Goal: Obtain resource: Download file/media

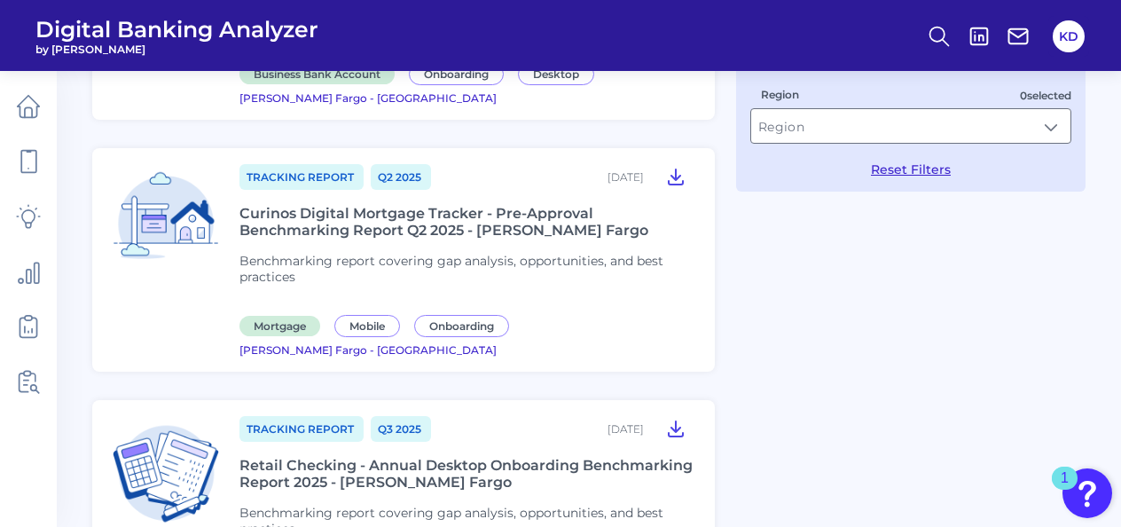
scroll to position [621, 0]
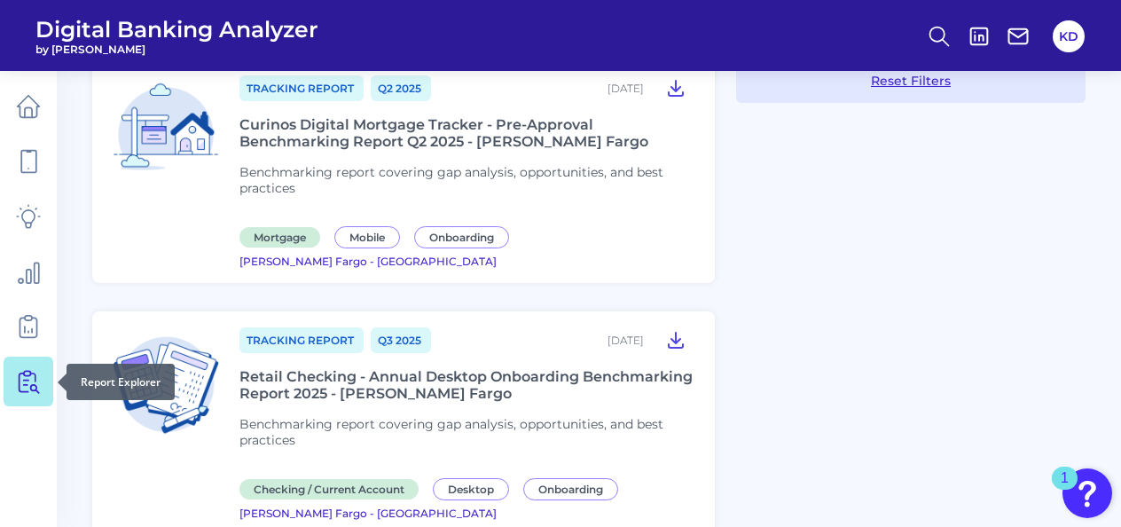
click at [24, 381] on icon at bounding box center [28, 381] width 25 height 25
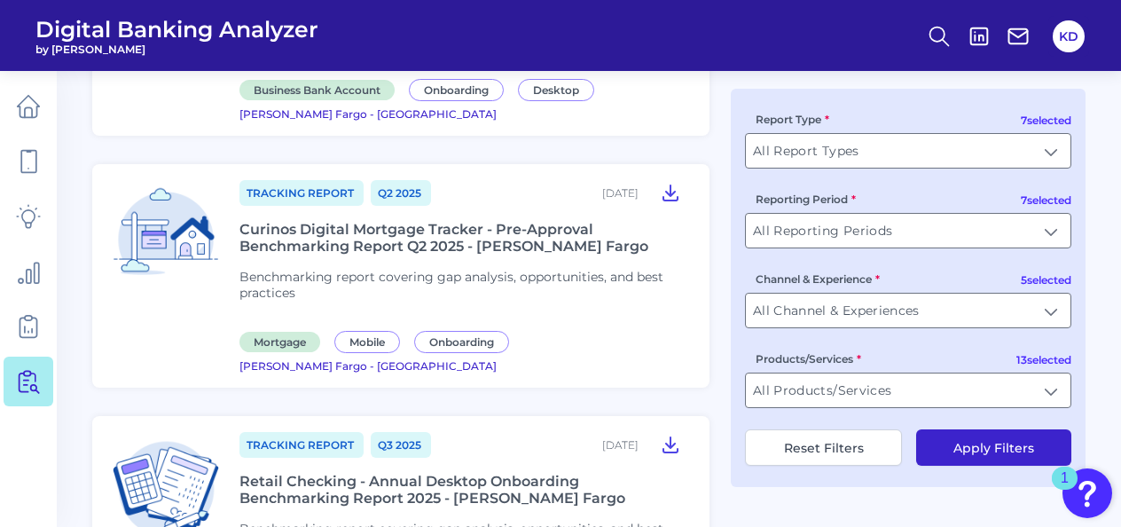
scroll to position [355, 0]
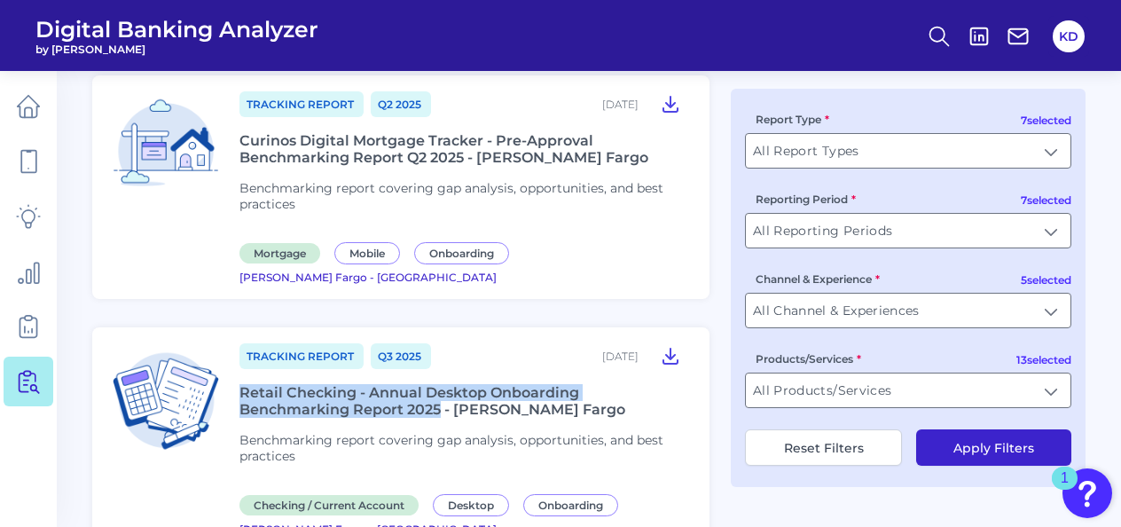
drag, startPoint x: 232, startPoint y: 360, endPoint x: 440, endPoint y: 383, distance: 208.8
click at [440, 383] on article "Tracking Report Q3 [DATE], 2025 Retail Checking - Annual Desktop Onboarding Ben…" at bounding box center [400, 438] width 617 height 223
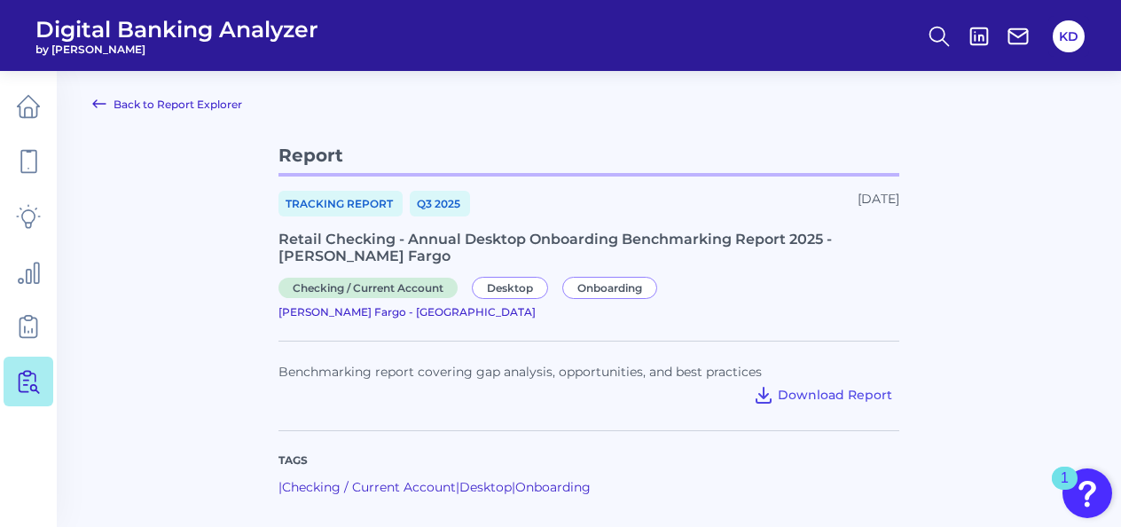
click at [364, 240] on div "Retail Checking - Annual Desktop Onboarding Benchmarking Report 2025 - [PERSON_…" at bounding box center [588, 248] width 621 height 34
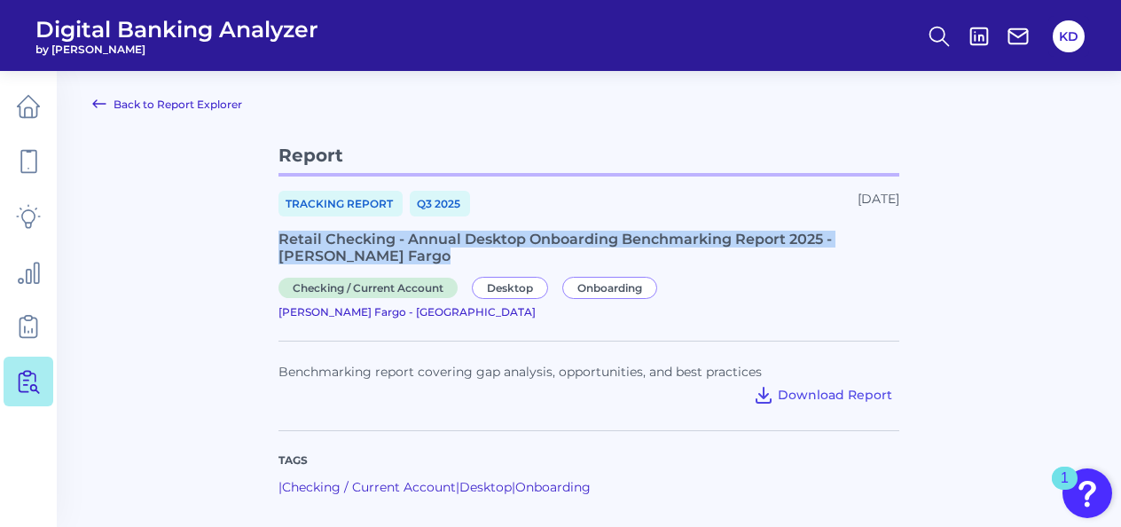
copy div "Retail Checking - Annual Desktop Onboarding Benchmarking Report 2025 - [PERSON_…"
click at [795, 387] on span "Download Report" at bounding box center [835, 395] width 114 height 16
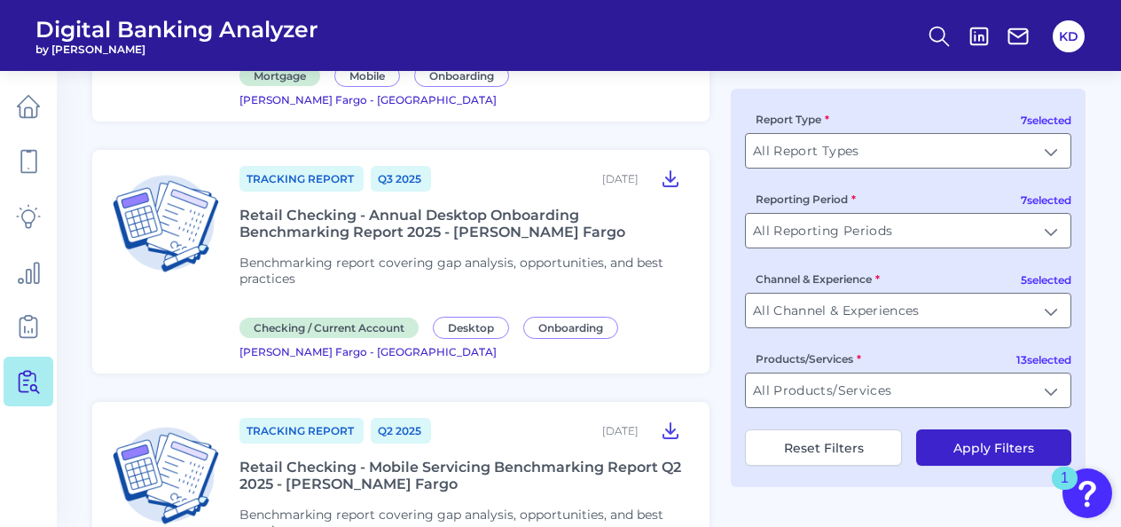
scroll to position [621, 0]
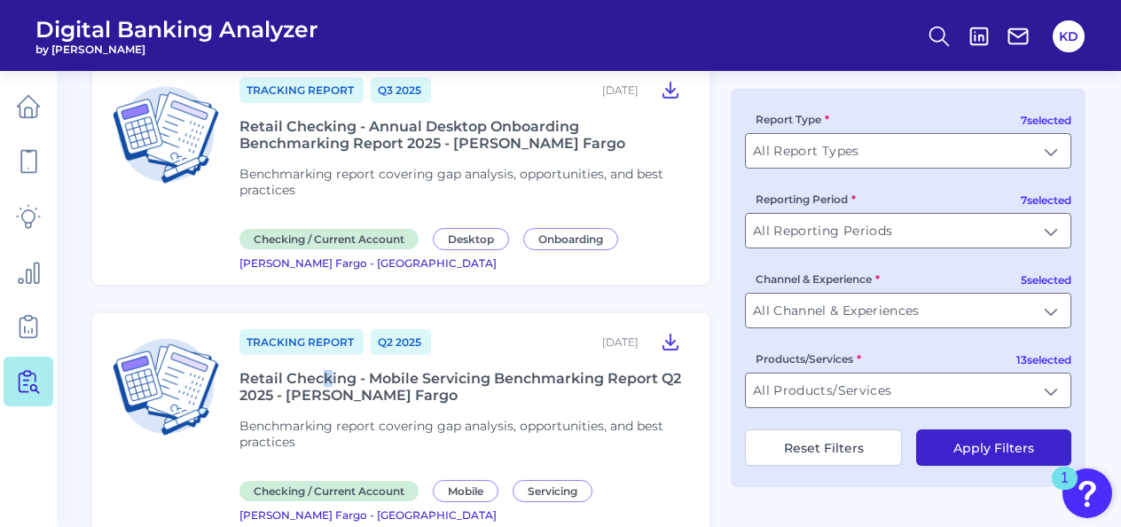
drag, startPoint x: 426, startPoint y: 350, endPoint x: 327, endPoint y: 352, distance: 98.4
click at [327, 370] on div "Retail Checking - Mobile Servicing Benchmarking Report Q2 2025 - [PERSON_NAME] …" at bounding box center [463, 387] width 449 height 34
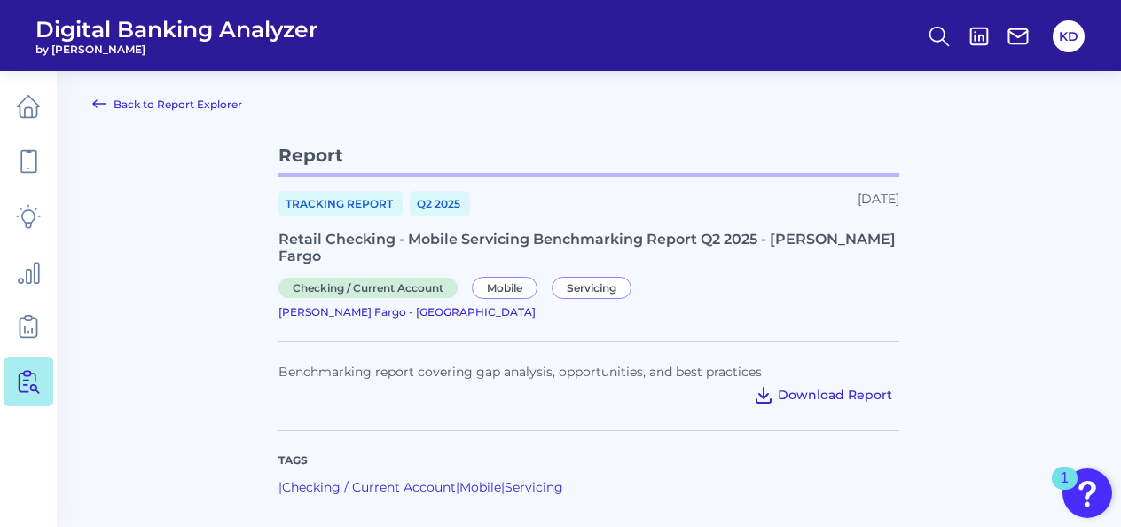
click at [791, 387] on span "Download Report" at bounding box center [835, 395] width 114 height 16
click at [705, 452] on p "Tags" at bounding box center [588, 460] width 621 height 16
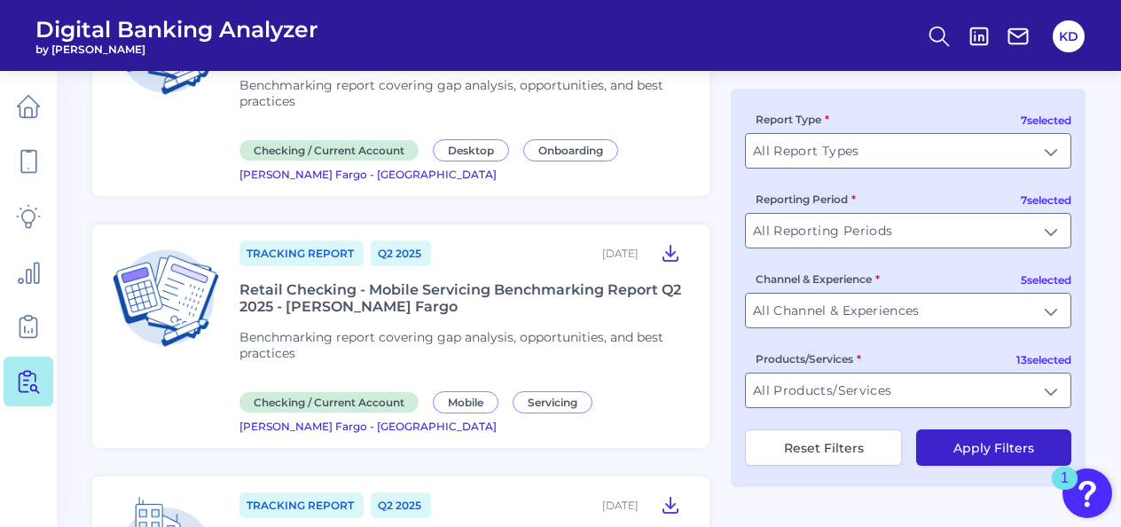
scroll to position [887, 0]
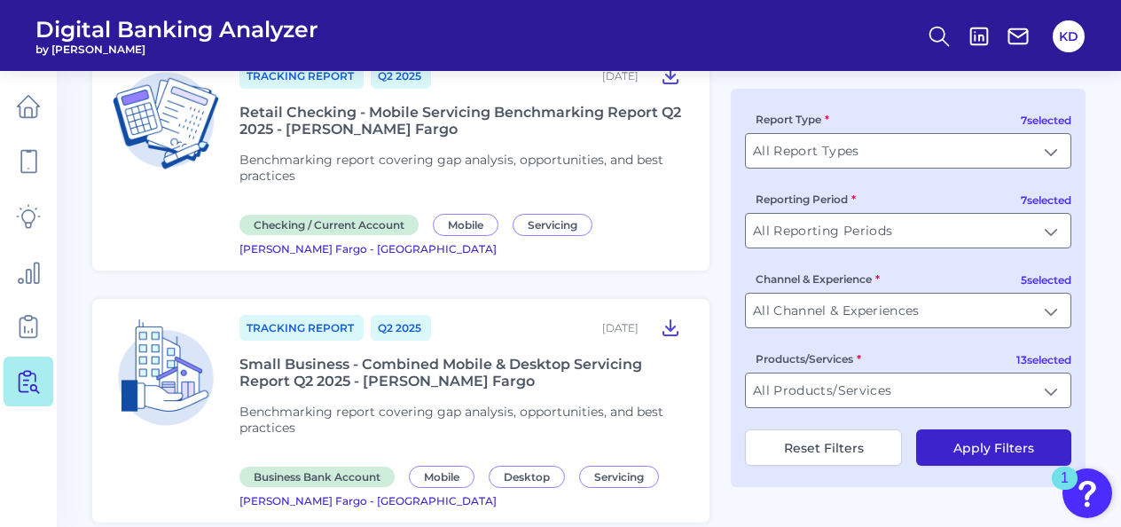
click at [398, 356] on div "Small Business - Combined Mobile & Desktop Servicing Report Q2 2025 - [PERSON_N…" at bounding box center [463, 373] width 449 height 34
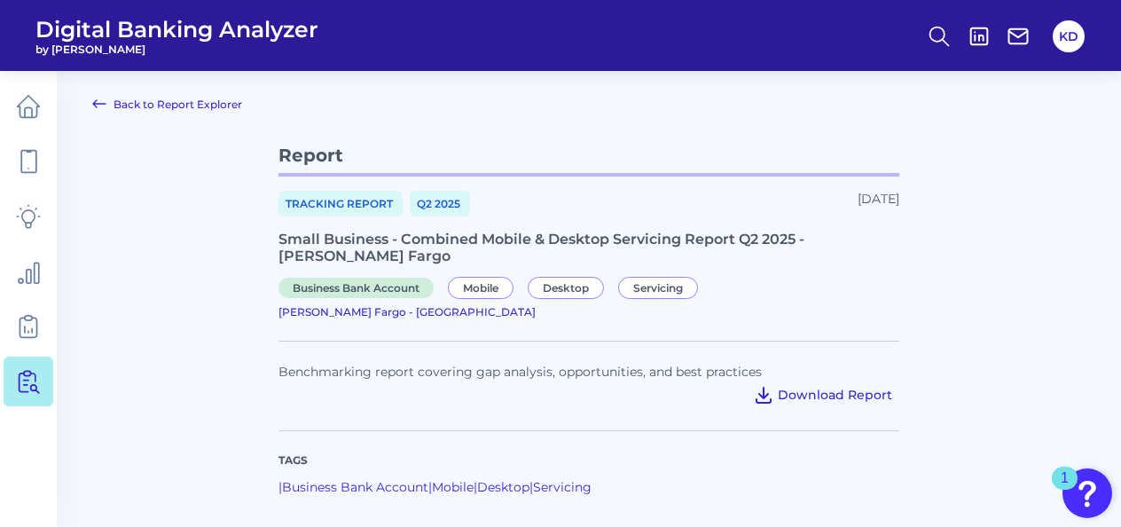
click at [845, 387] on span "Download Report" at bounding box center [835, 395] width 114 height 16
click at [515, 114] on main "Back to Report Explorer Report Tracking Report Q2 [DATE], 2025 Small Business -…" at bounding box center [560, 320] width 1121 height 640
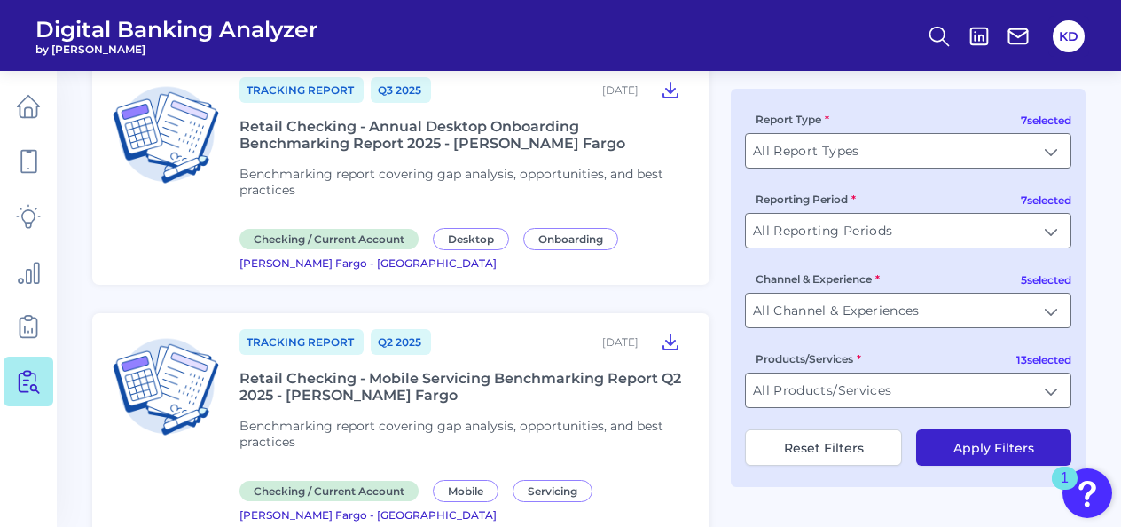
scroll to position [709, 0]
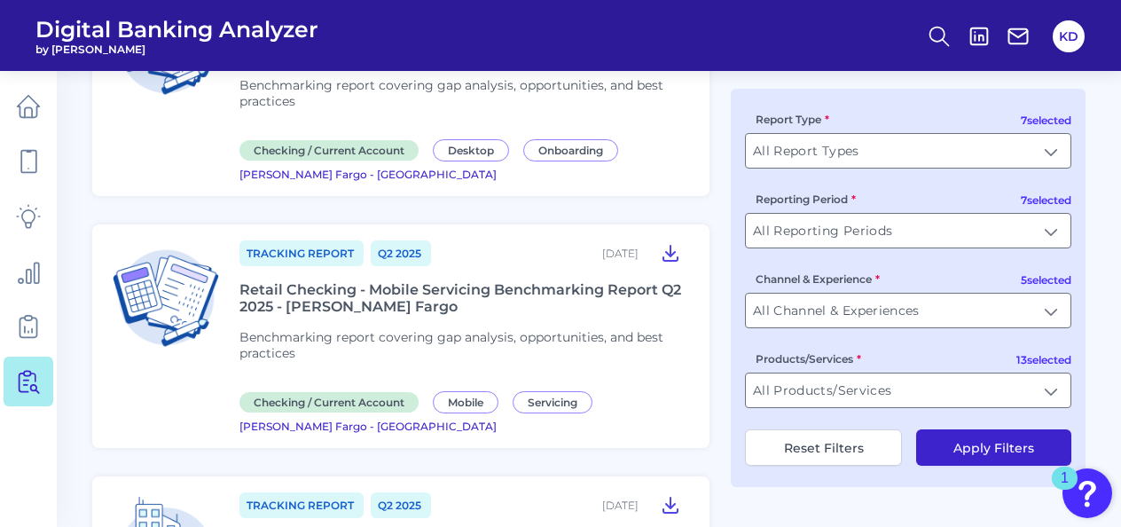
click at [473, 281] on div "Retail Checking - Mobile Servicing Benchmarking Report Q2 2025 - [PERSON_NAME] …" at bounding box center [463, 298] width 449 height 34
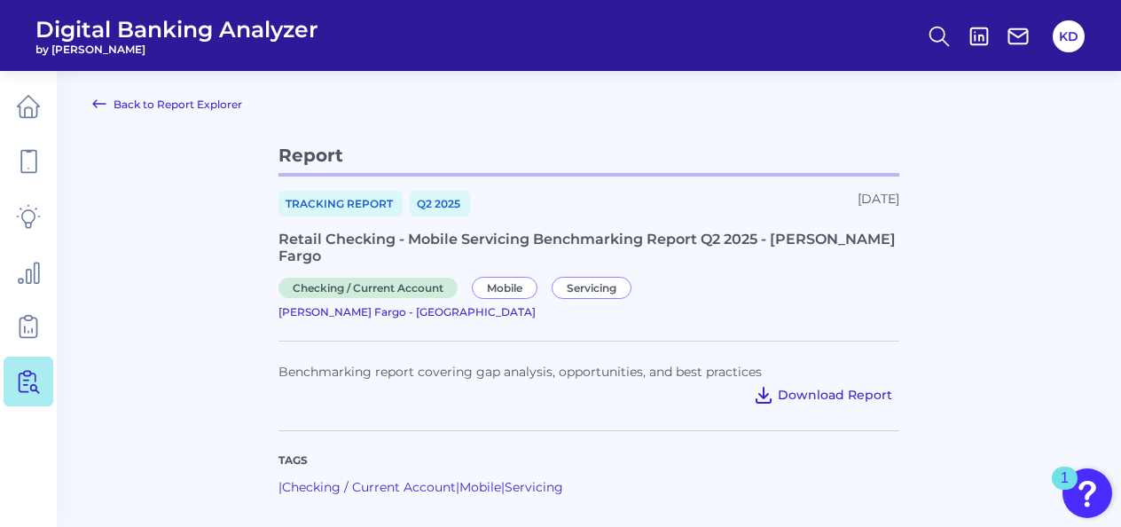
click at [800, 387] on span "Download Report" at bounding box center [835, 395] width 114 height 16
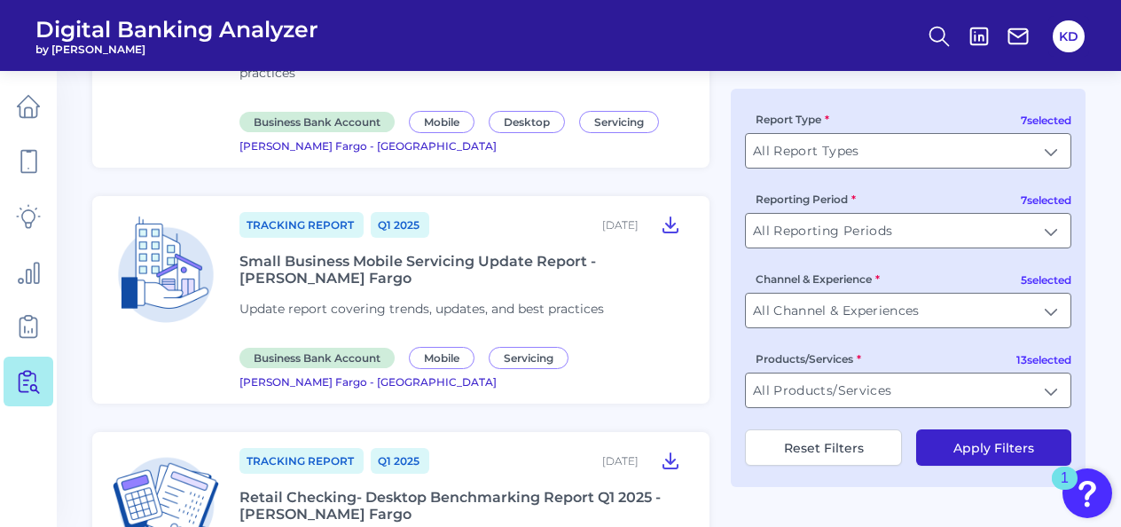
scroll to position [1153, 0]
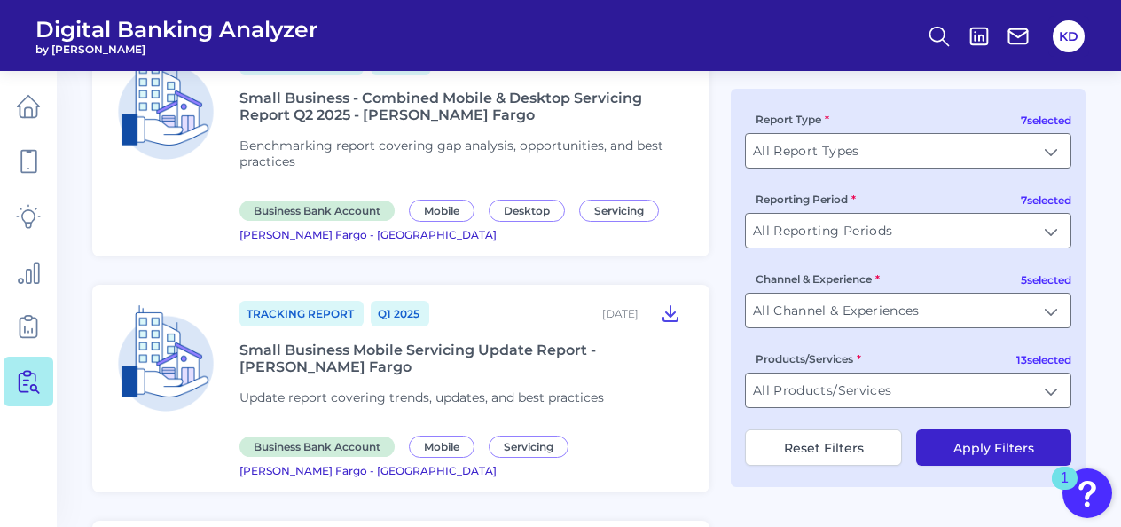
click at [375, 341] on div "Small Business Mobile Servicing Update Report - [PERSON_NAME] Fargo" at bounding box center [463, 358] width 449 height 34
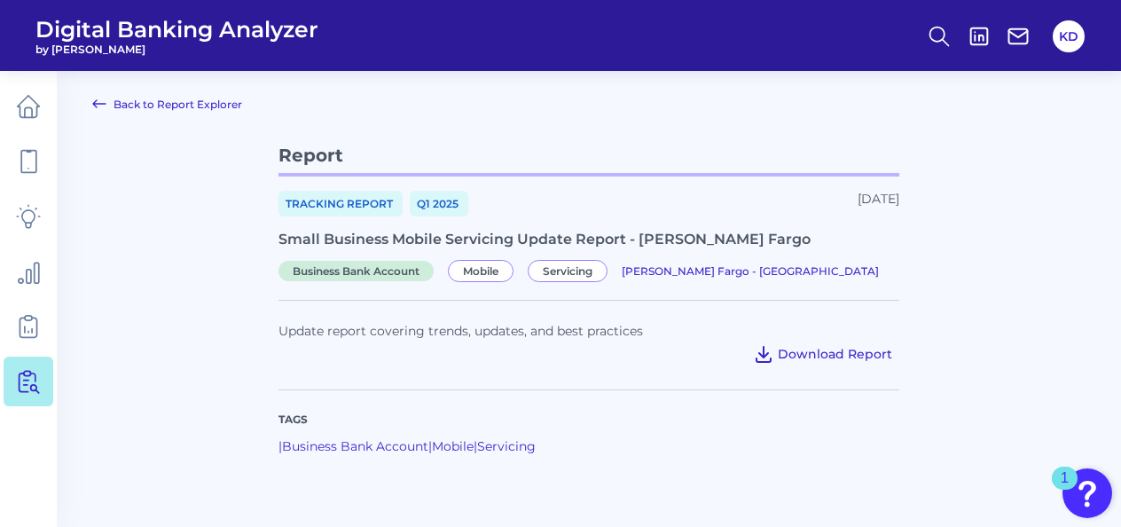
click at [799, 356] on span "Download Report" at bounding box center [835, 354] width 114 height 16
click at [959, 201] on main "Back to Report Explorer Report Tracking Report Q1 [DATE], 2025 Small Business M…" at bounding box center [560, 299] width 1121 height 599
click at [806, 351] on span "Download Report" at bounding box center [835, 354] width 114 height 16
click at [1022, 200] on main "Back to Report Explorer Report Tracking Report Q1 [DATE], 2025 Small Business M…" at bounding box center [560, 299] width 1121 height 599
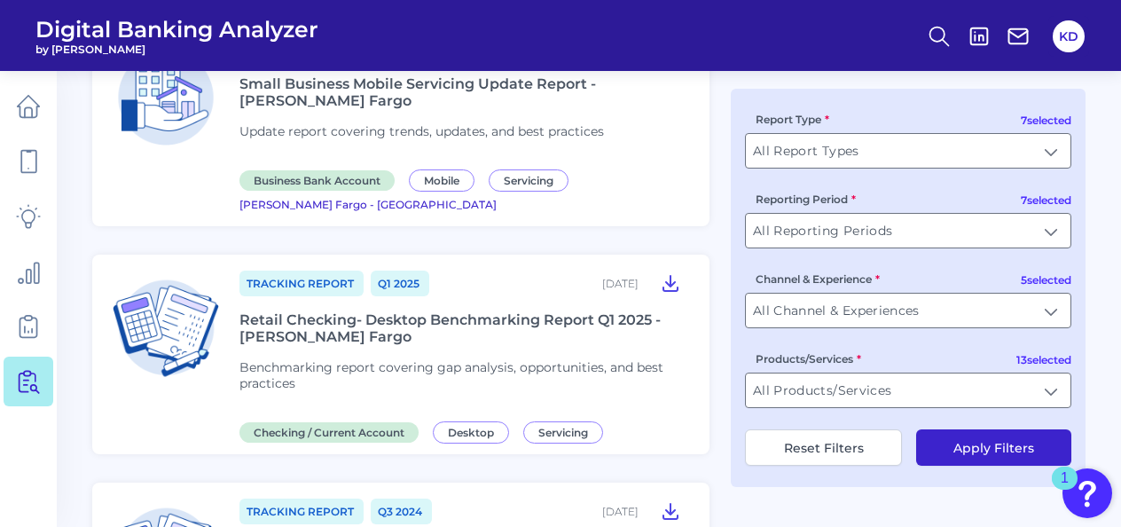
scroll to position [1508, 0]
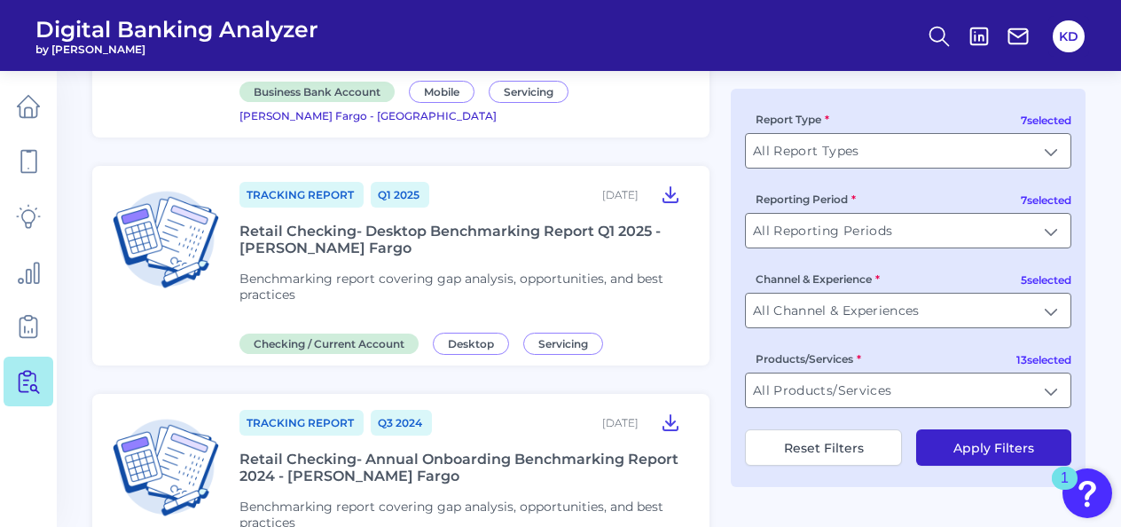
click at [434, 223] on div "Retail Checking- Desktop Benchmarking Report Q1 2025 - [PERSON_NAME] Fargo" at bounding box center [463, 240] width 449 height 34
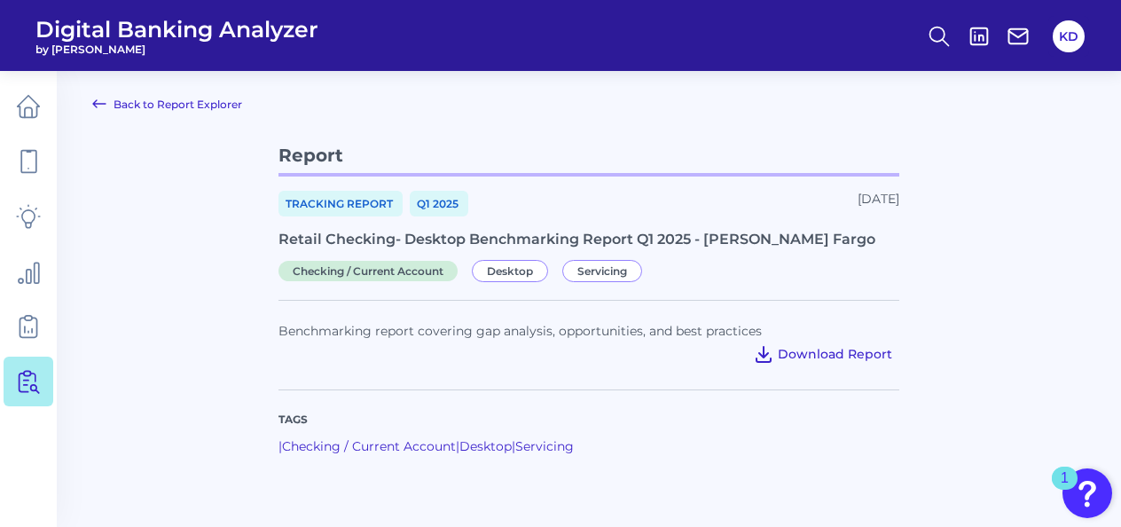
click at [826, 352] on span "Download Report" at bounding box center [835, 354] width 114 height 16
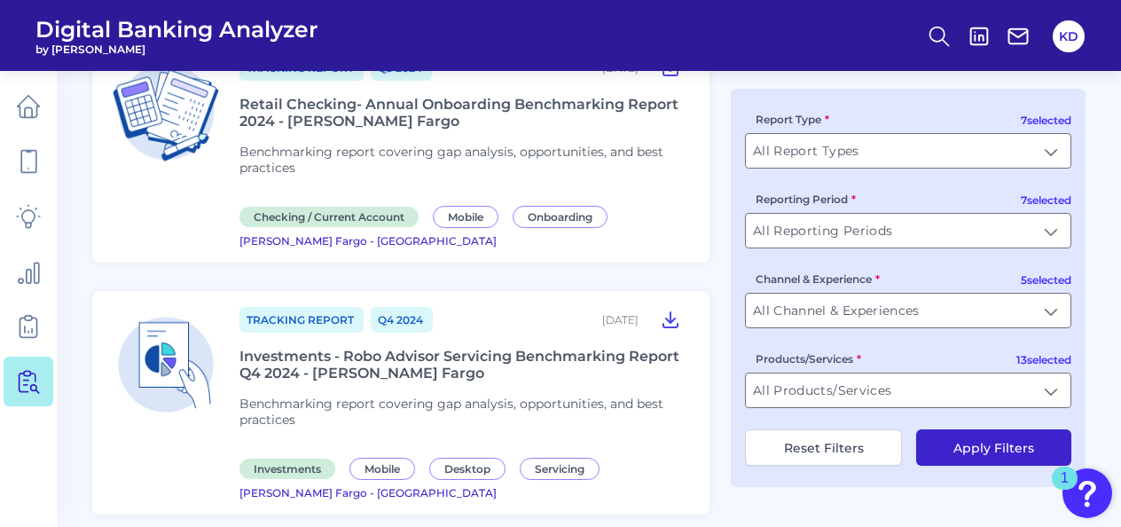
scroll to position [1951, 0]
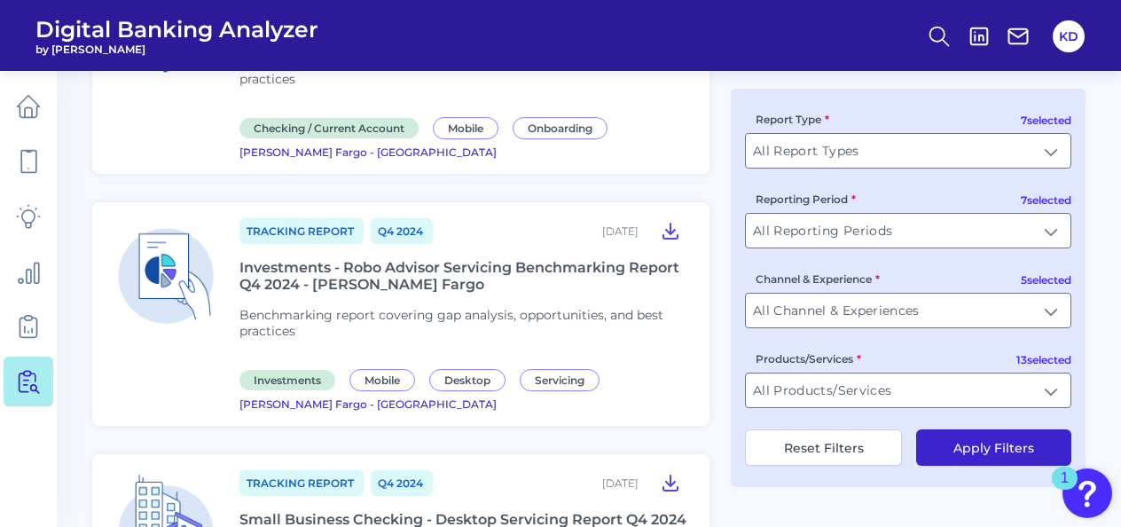
click at [445, 259] on div "Investments - Robo Advisor Servicing Benchmarking Report Q4 2024 - [PERSON_NAME…" at bounding box center [463, 276] width 449 height 34
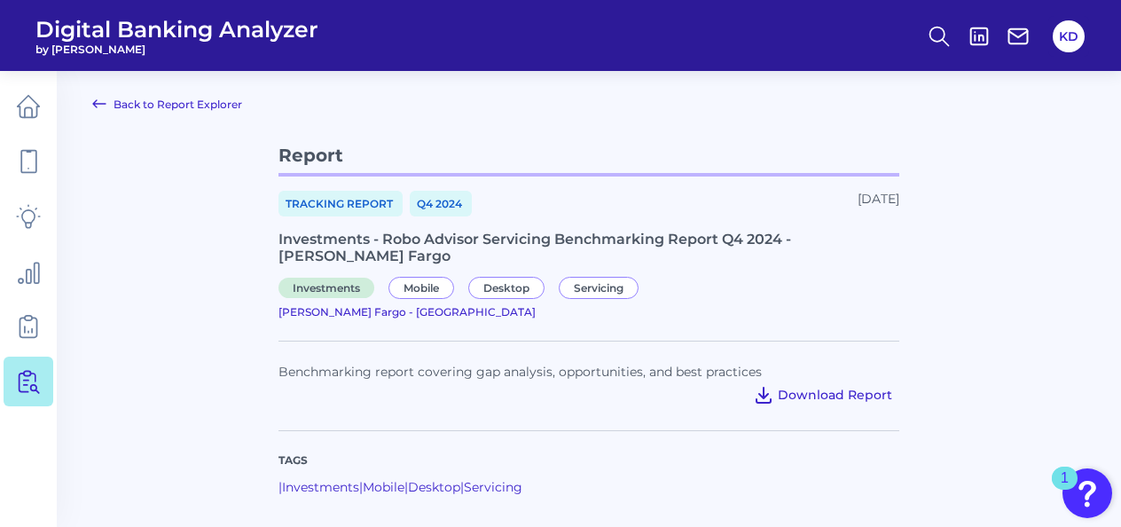
click at [812, 387] on span "Download Report" at bounding box center [835, 395] width 114 height 16
click at [1060, 311] on main "Back to Report Explorer Report Tracking Report Q4 [DATE], 2024 Investments - Ro…" at bounding box center [560, 320] width 1121 height 640
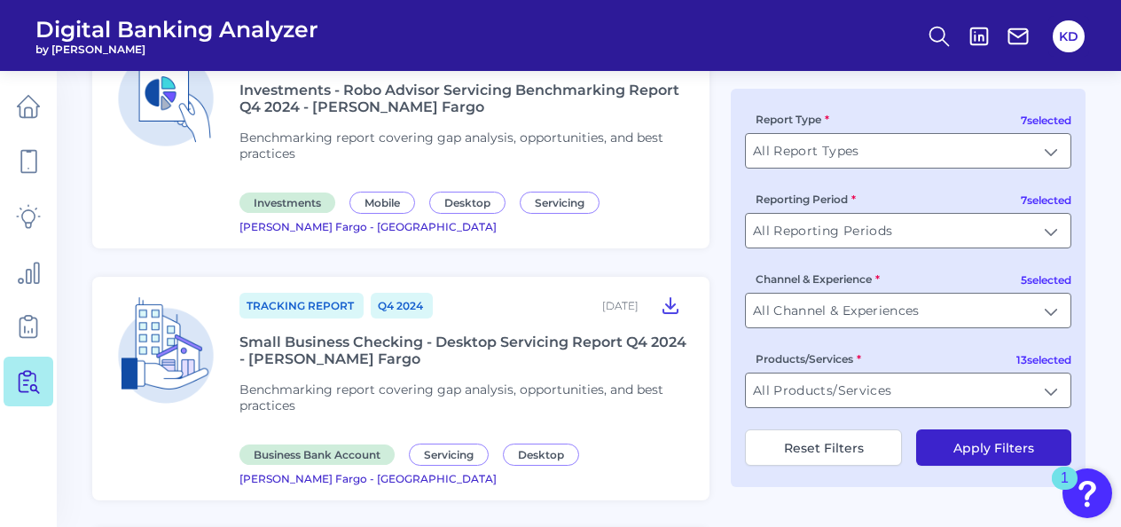
scroll to position [2483, 0]
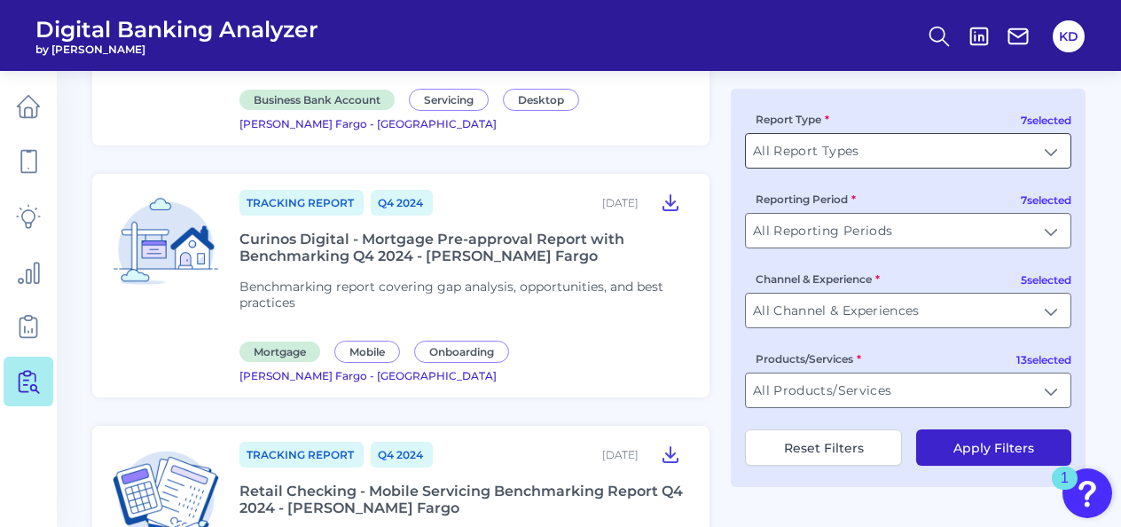
click at [1050, 156] on input "All Report Types" at bounding box center [908, 151] width 325 height 34
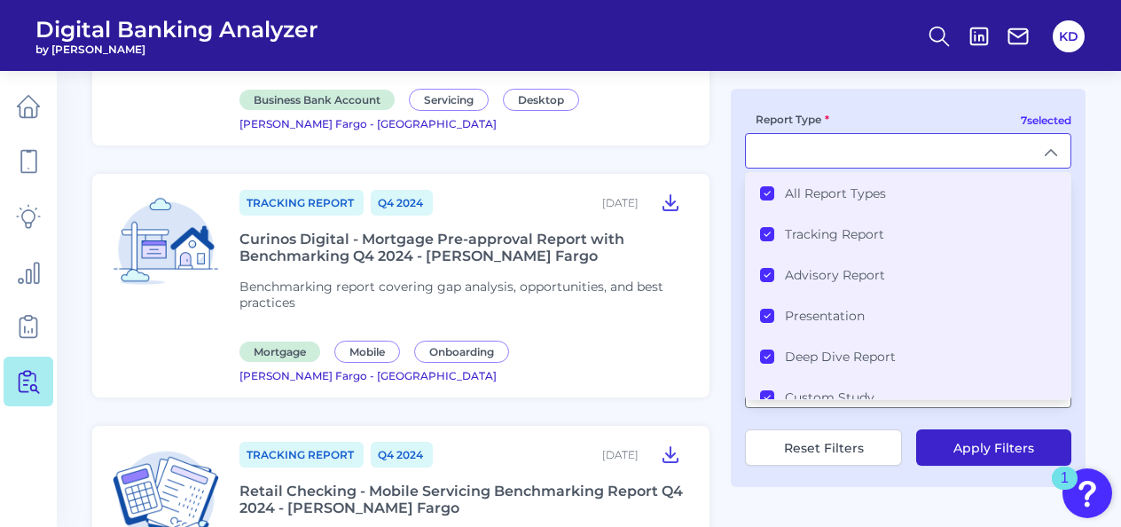
type input "All Report Types"
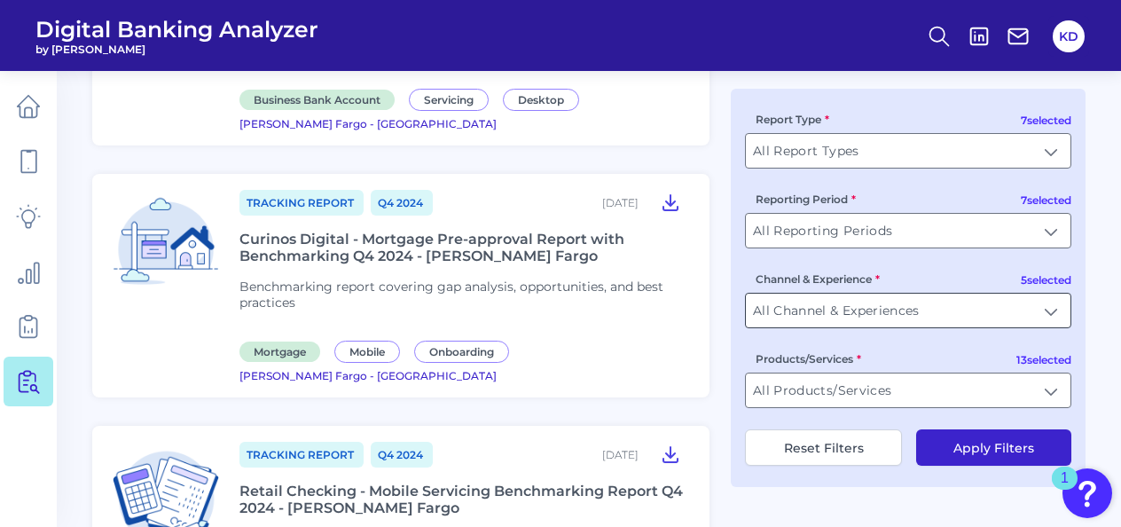
click at [1052, 309] on input "All Channel & Experiences" at bounding box center [908, 311] width 325 height 34
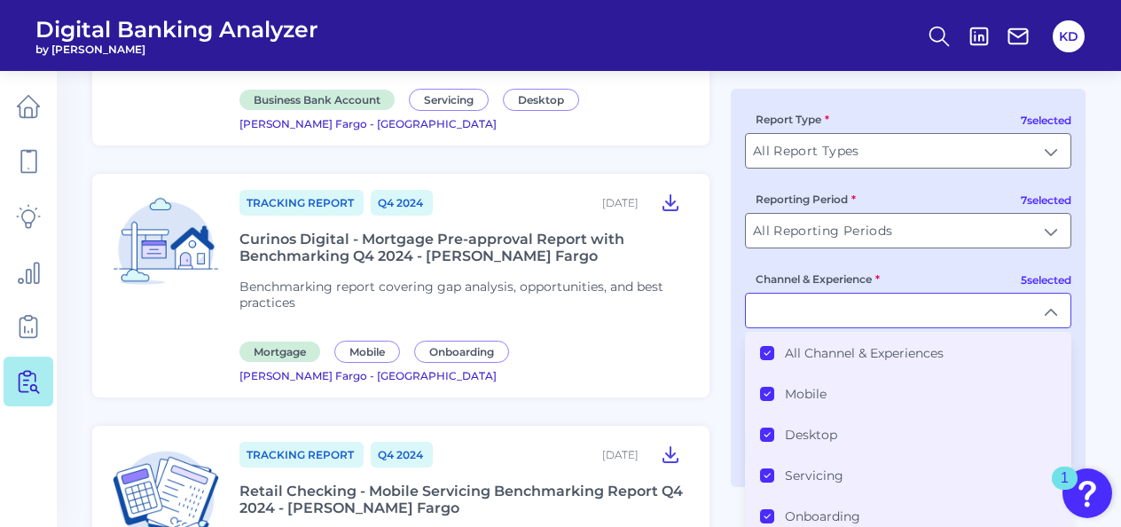
scroll to position [11, 0]
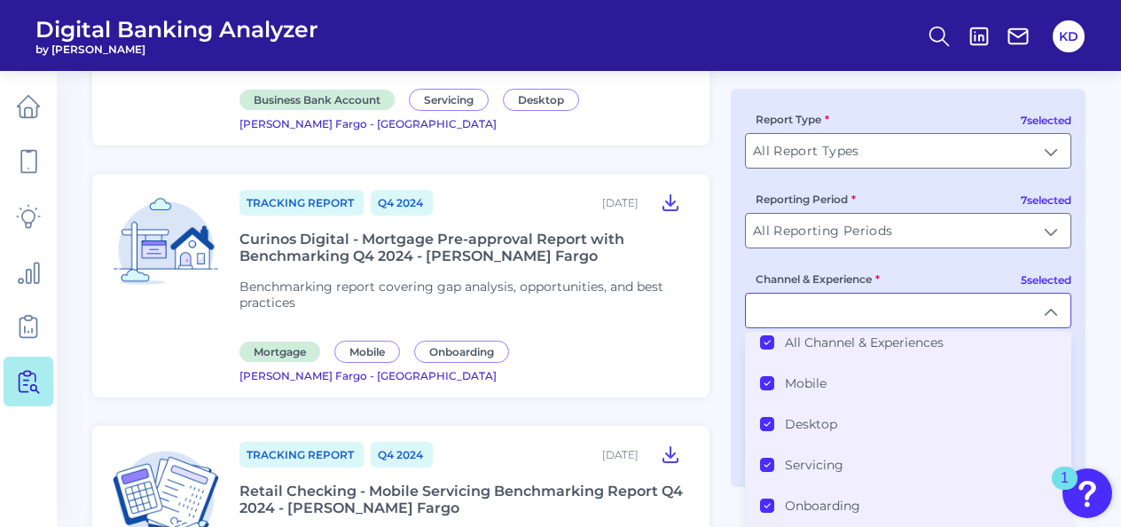
type input "All Channel & Experiences"
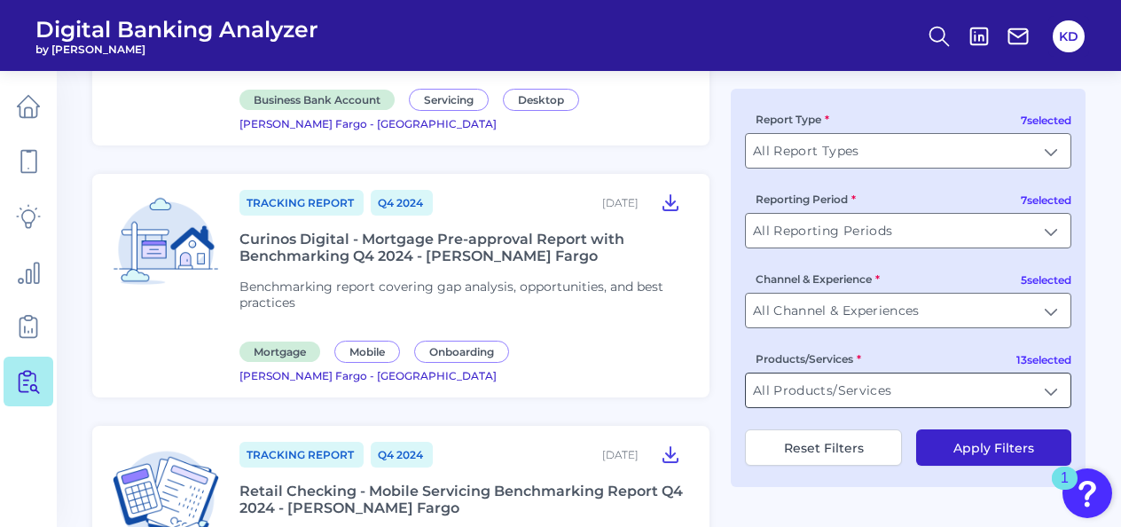
click at [1054, 392] on input "All Products/Services" at bounding box center [908, 390] width 325 height 34
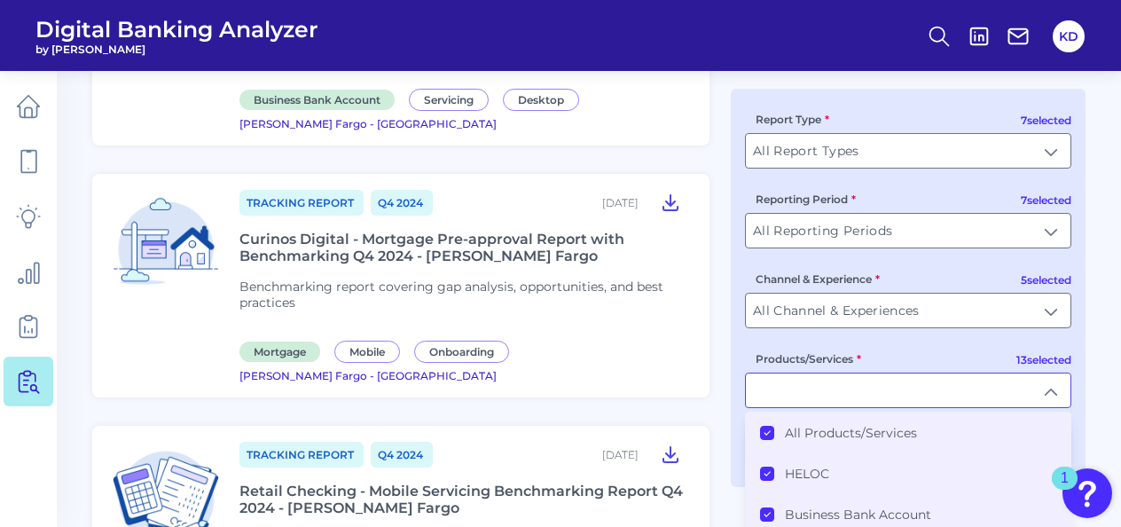
scroll to position [327, 0]
type input "All Products/Services"
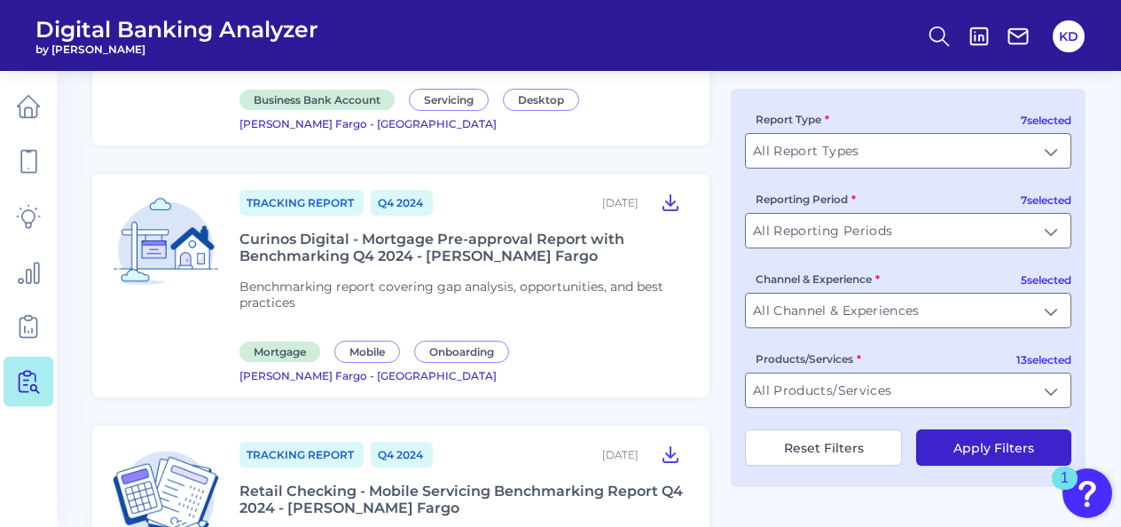
scroll to position [2675, 0]
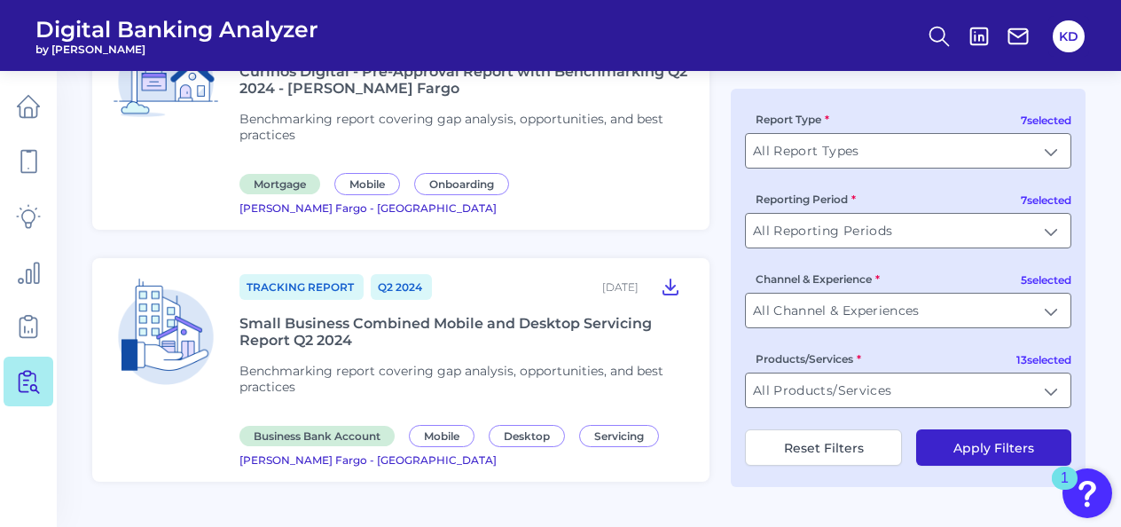
scroll to position [2753, 0]
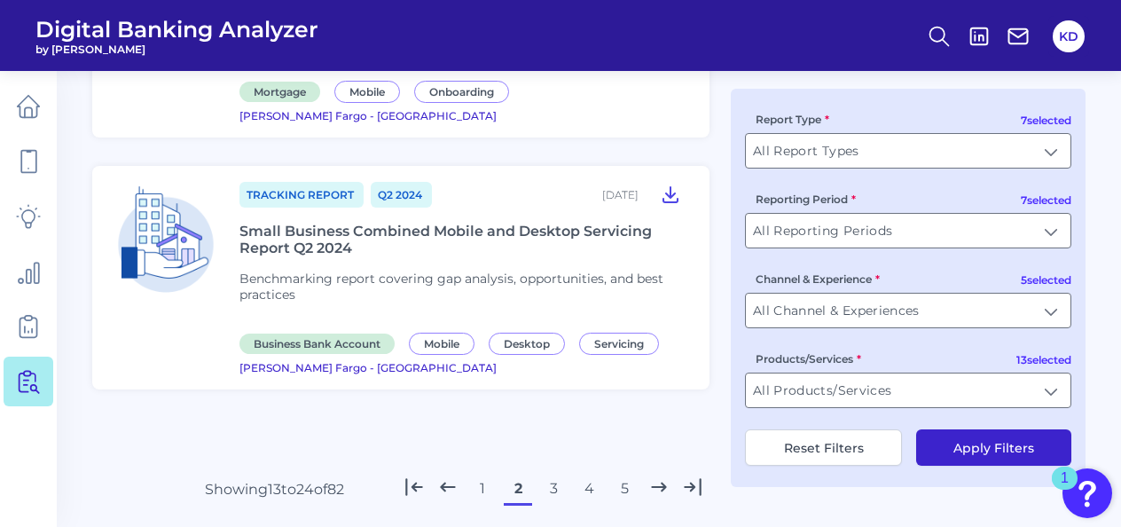
click at [481, 474] on button "1" at bounding box center [482, 488] width 28 height 28
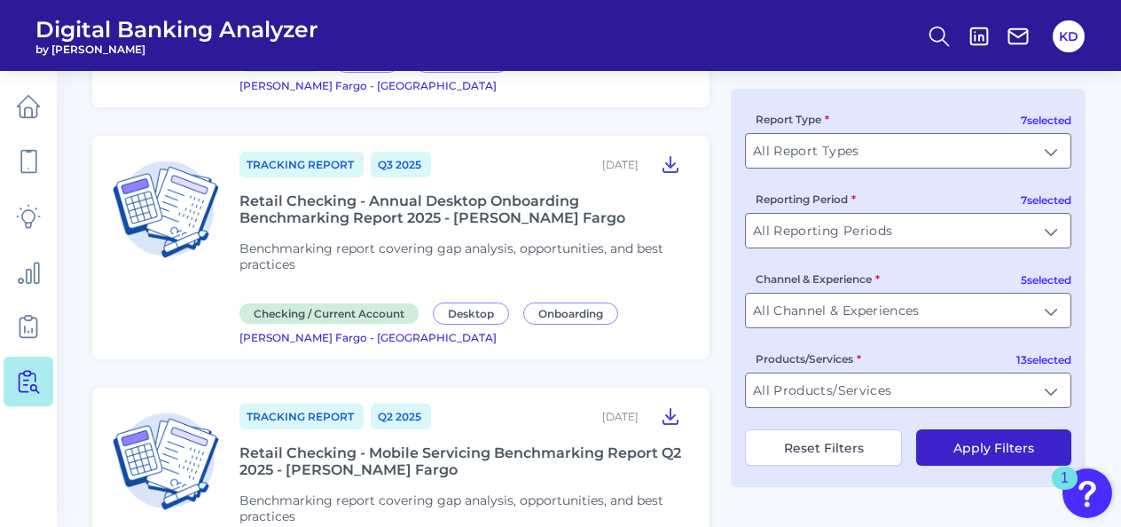
scroll to position [0, 0]
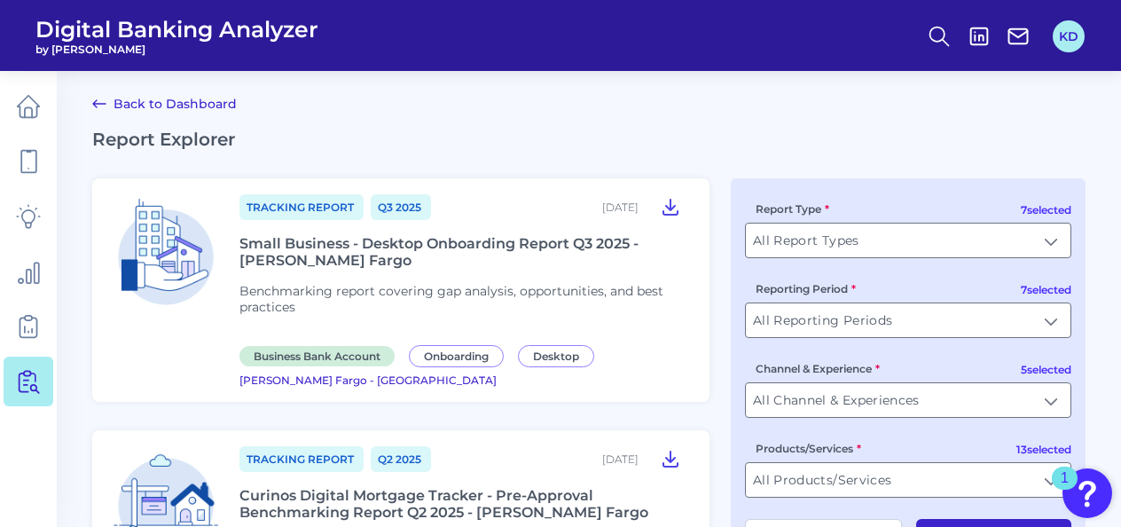
click at [1064, 35] on button "KD" at bounding box center [1069, 36] width 32 height 32
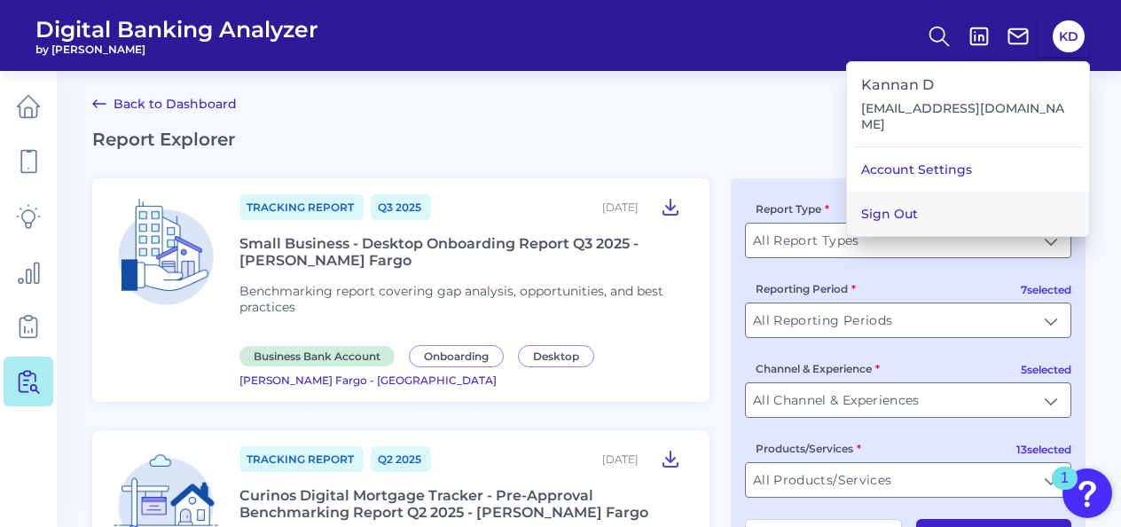
click at [922, 192] on button "Sign Out" at bounding box center [968, 214] width 242 height 44
